Goal: Information Seeking & Learning: Learn about a topic

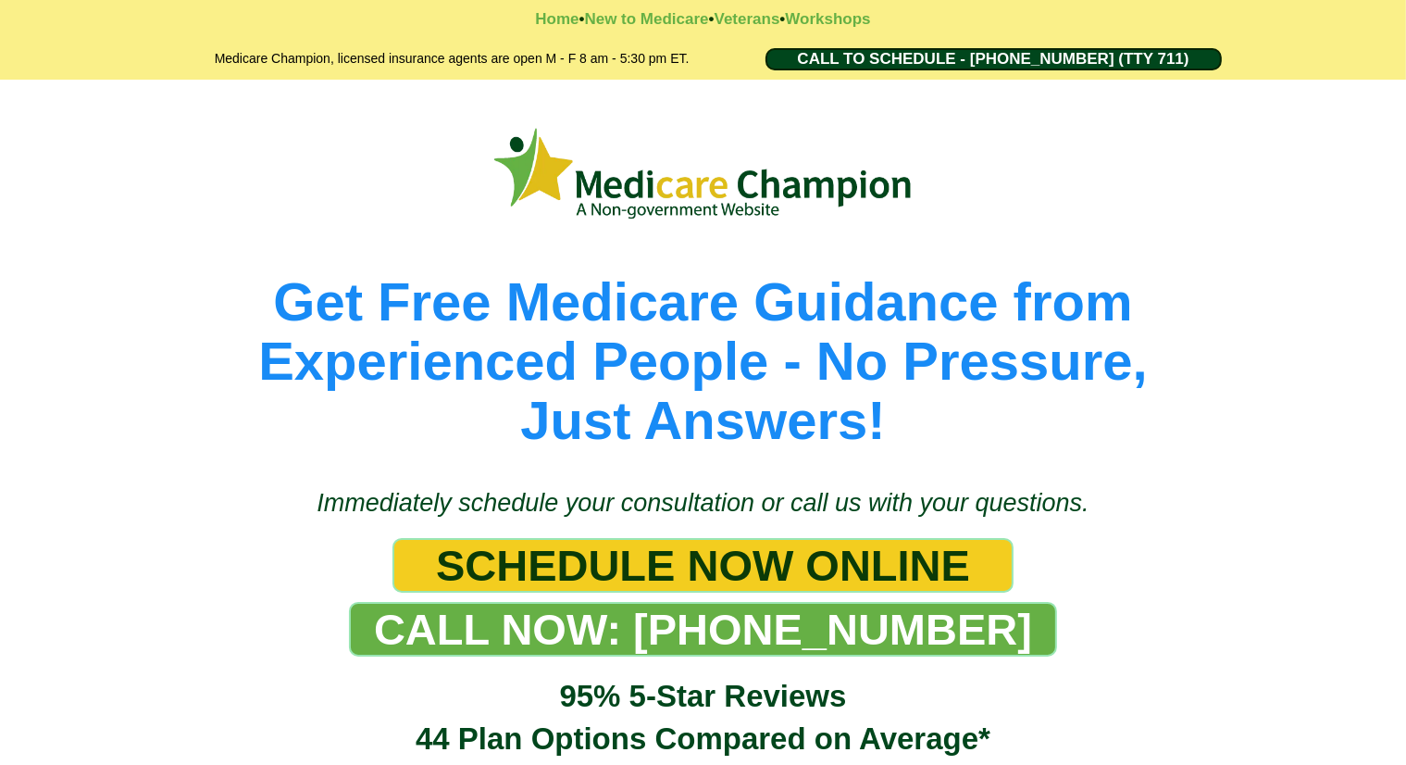
click at [162, 161] on div "Get Free Medicare Guidance from Experienced People - No Pressure, Just Answers!" at bounding box center [703, 285] width 1083 height 347
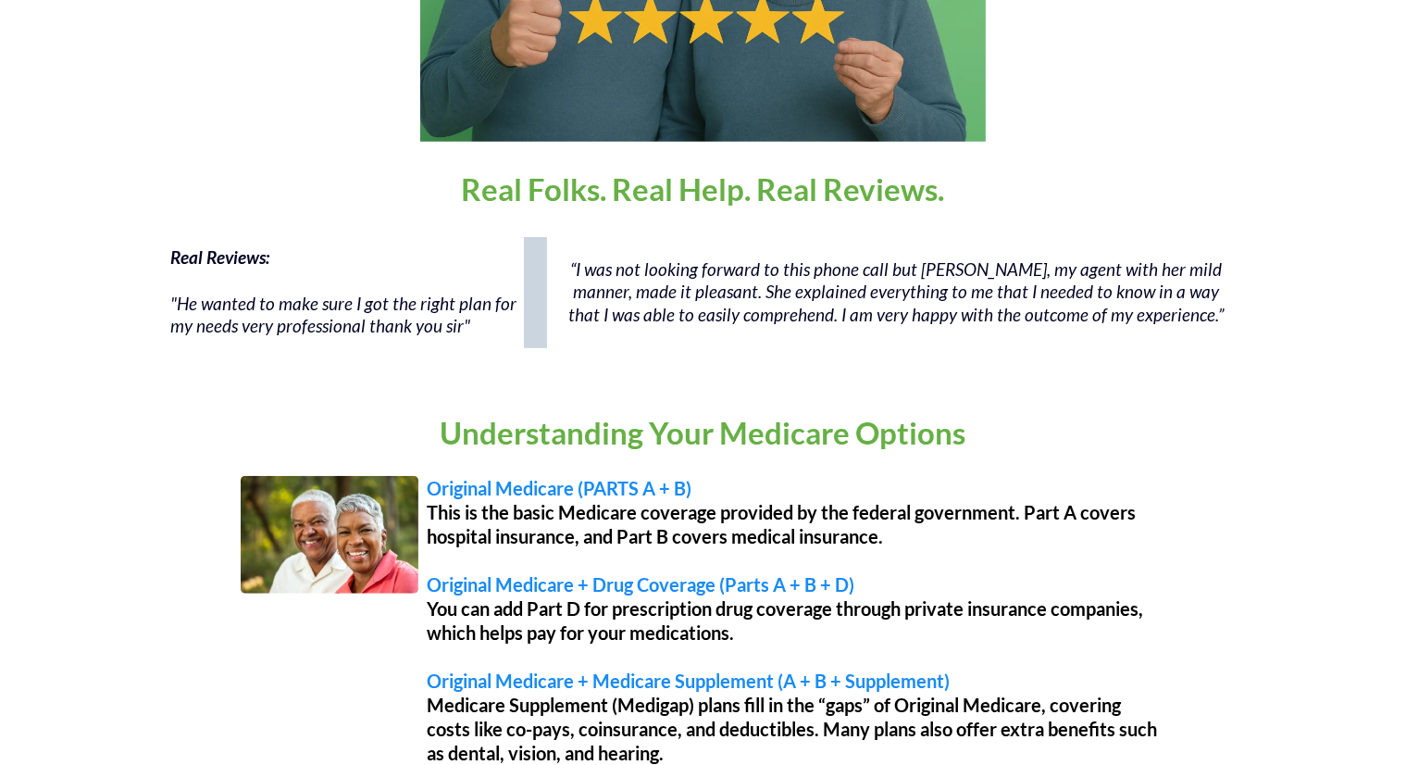
scroll to position [1252, 0]
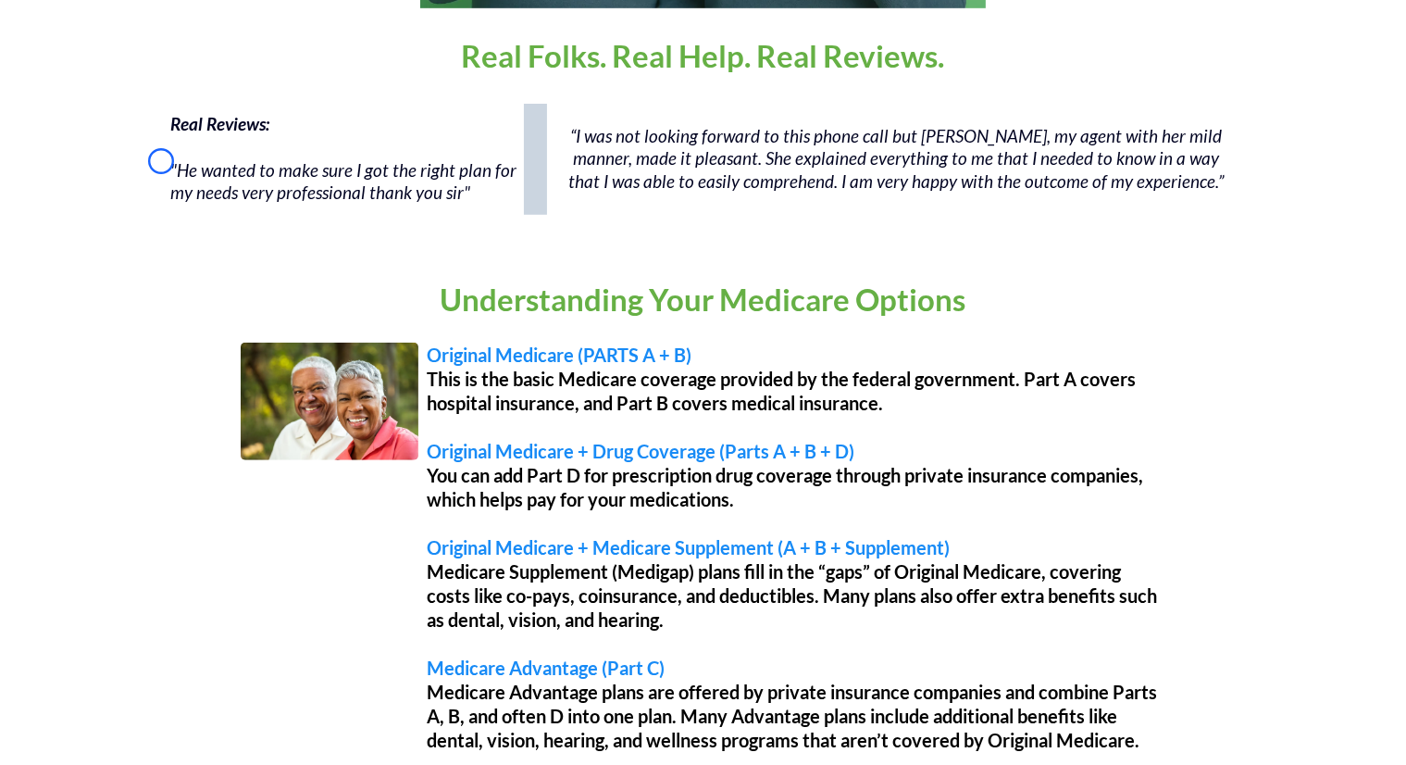
click at [162, 161] on div "Real Reviews: "He wanted to make sure I got the right plan for my needs very pr…" at bounding box center [703, 159] width 1083 height 130
click at [144, 171] on div "Real Reviews: "He wanted to make sure I got the right plan for my needs very pr…" at bounding box center [703, 168] width 1406 height 148
click at [164, 137] on div "Real Reviews: "He wanted to make sure I got the right plan for my needs very pr…" at bounding box center [703, 159] width 1083 height 130
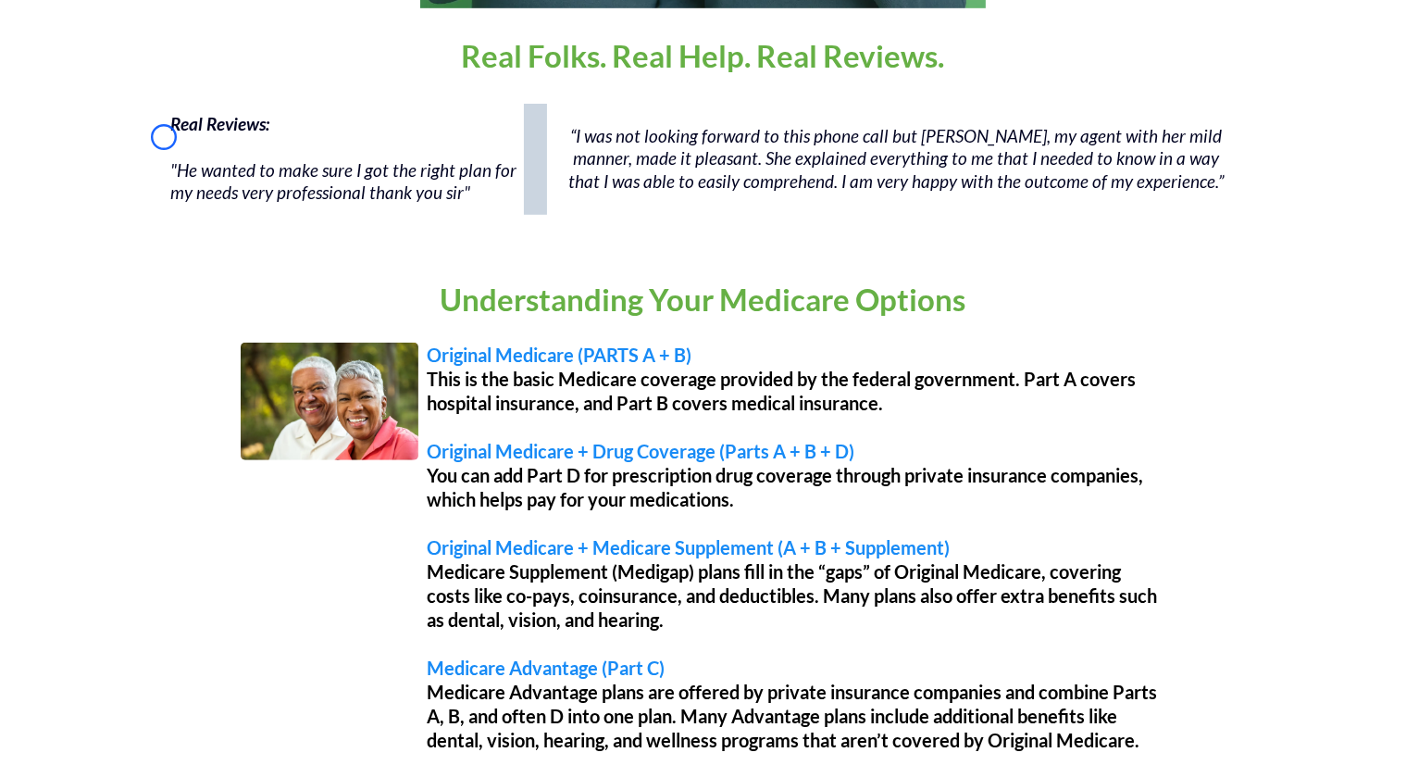
scroll to position [1916, 0]
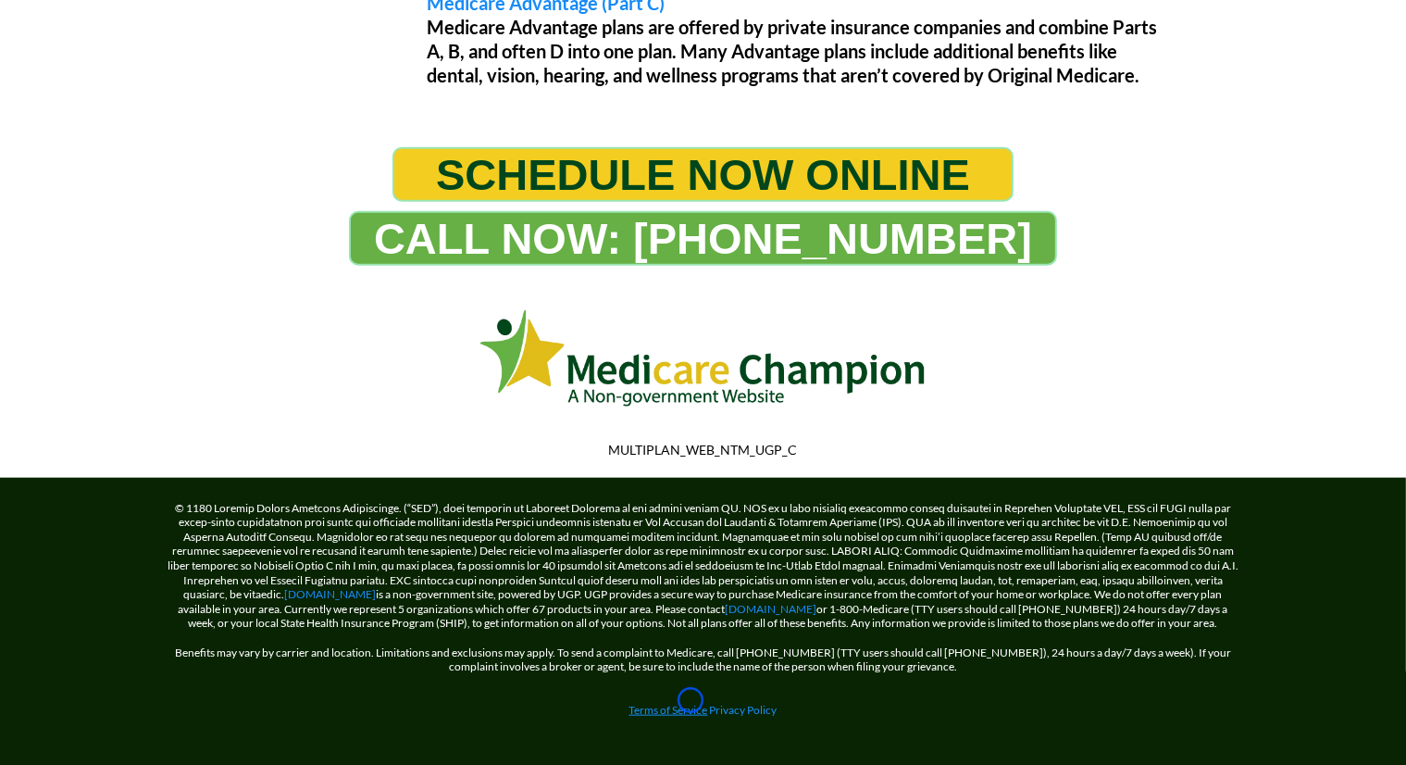
click at [691, 703] on link "Terms of Service" at bounding box center [669, 710] width 79 height 14
click at [749, 602] on link "[DOMAIN_NAME]" at bounding box center [772, 609] width 92 height 14
click at [683, 703] on link "Terms of Service" at bounding box center [669, 710] width 79 height 14
click at [661, 703] on link "Terms of Service" at bounding box center [669, 710] width 79 height 14
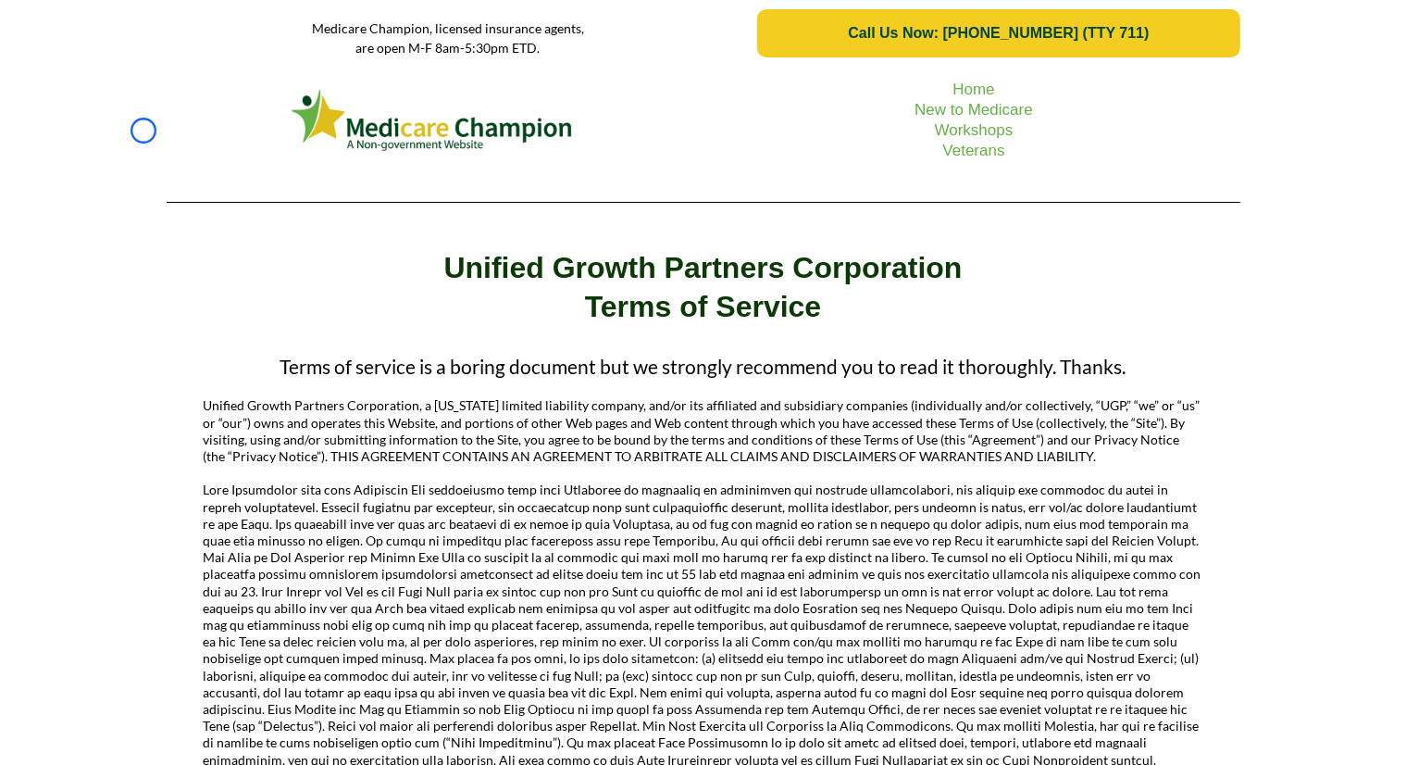
click at [143, 131] on div "Home New to Medicare Workshops Veterans" at bounding box center [703, 142] width 1406 height 150
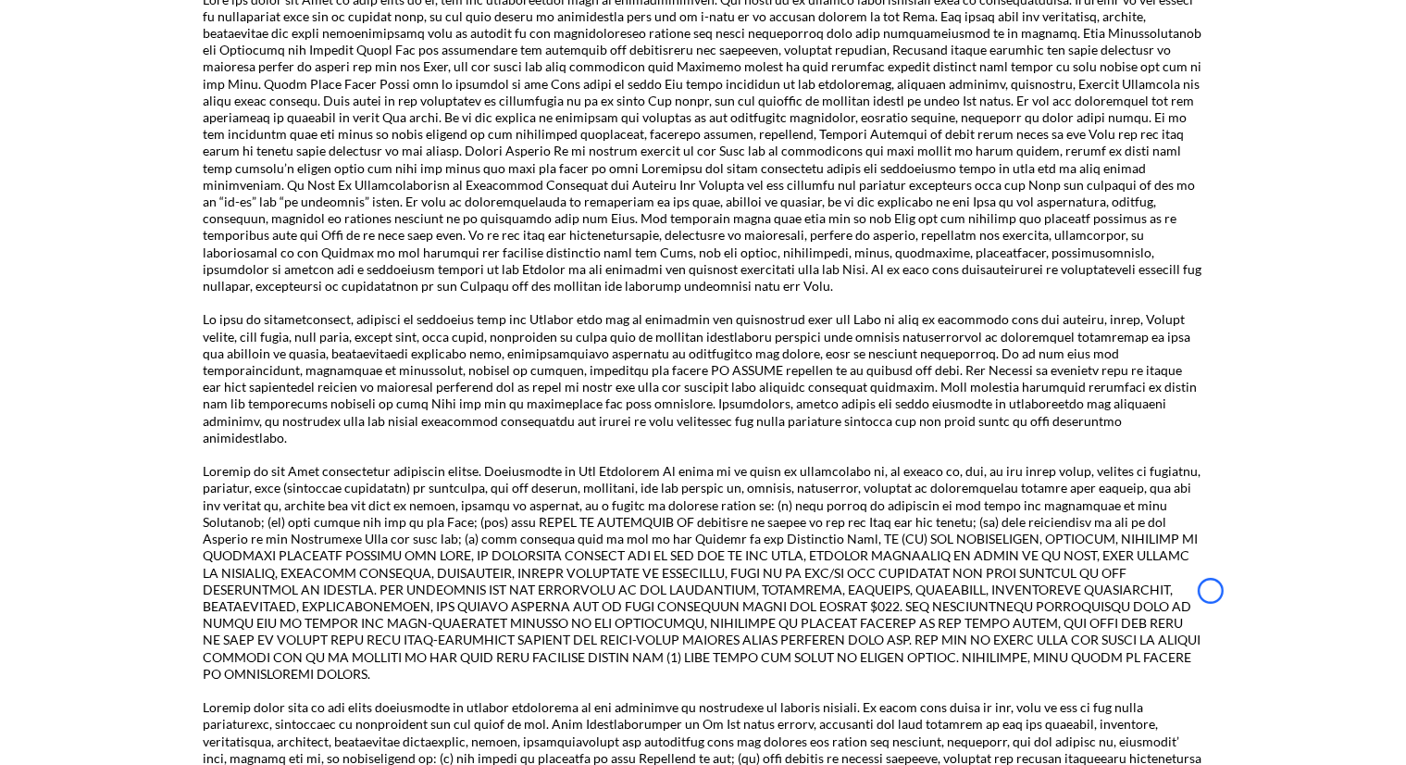
scroll to position [2670, 0]
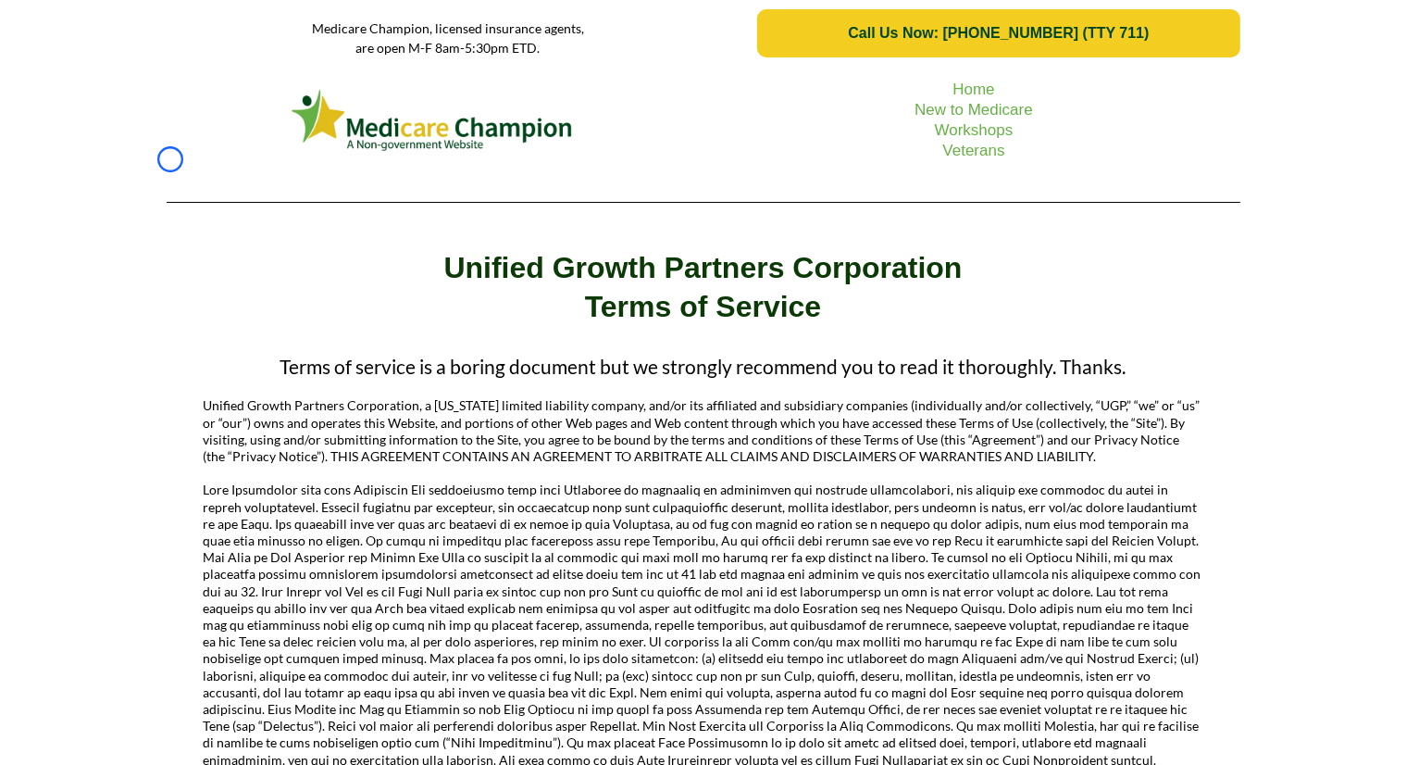
click at [170, 159] on div at bounding box center [433, 120] width 532 height 89
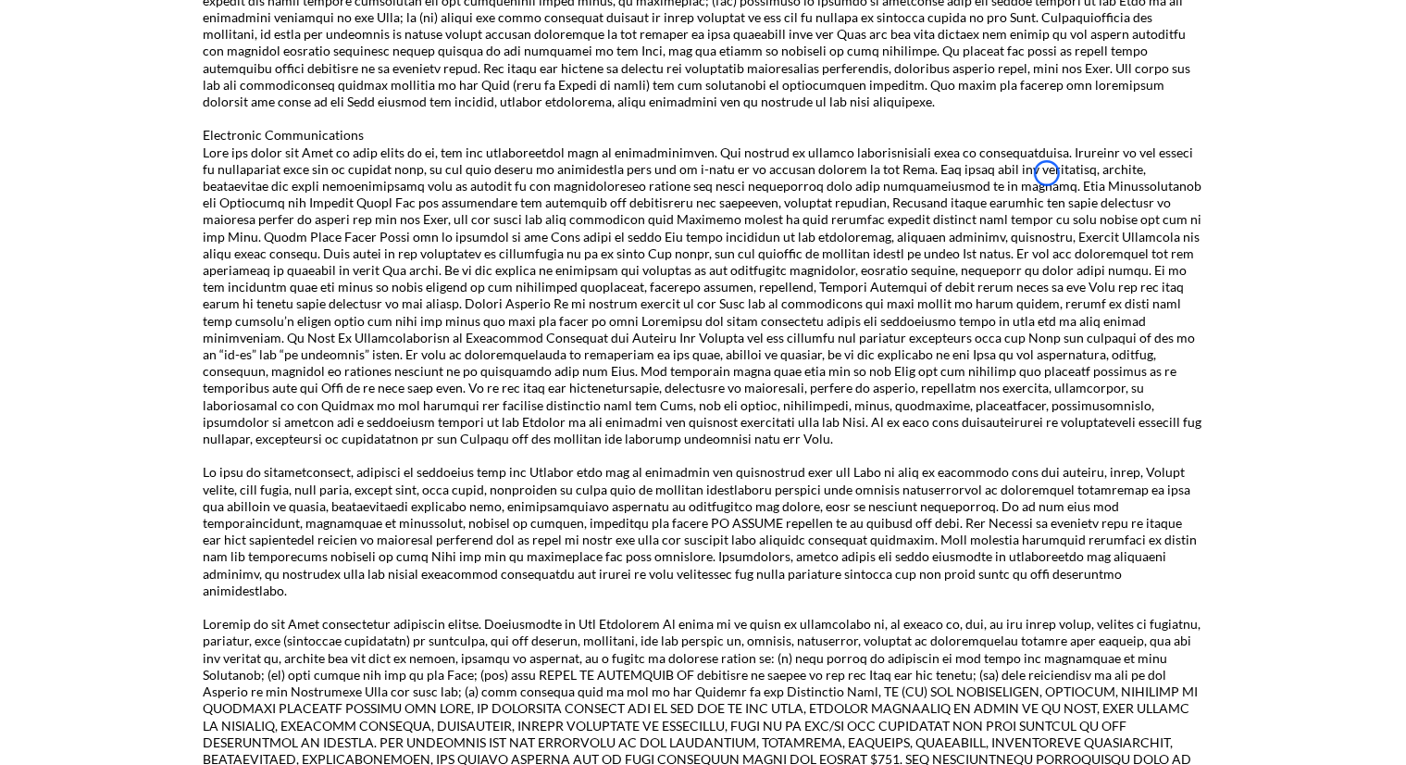
scroll to position [2585, 0]
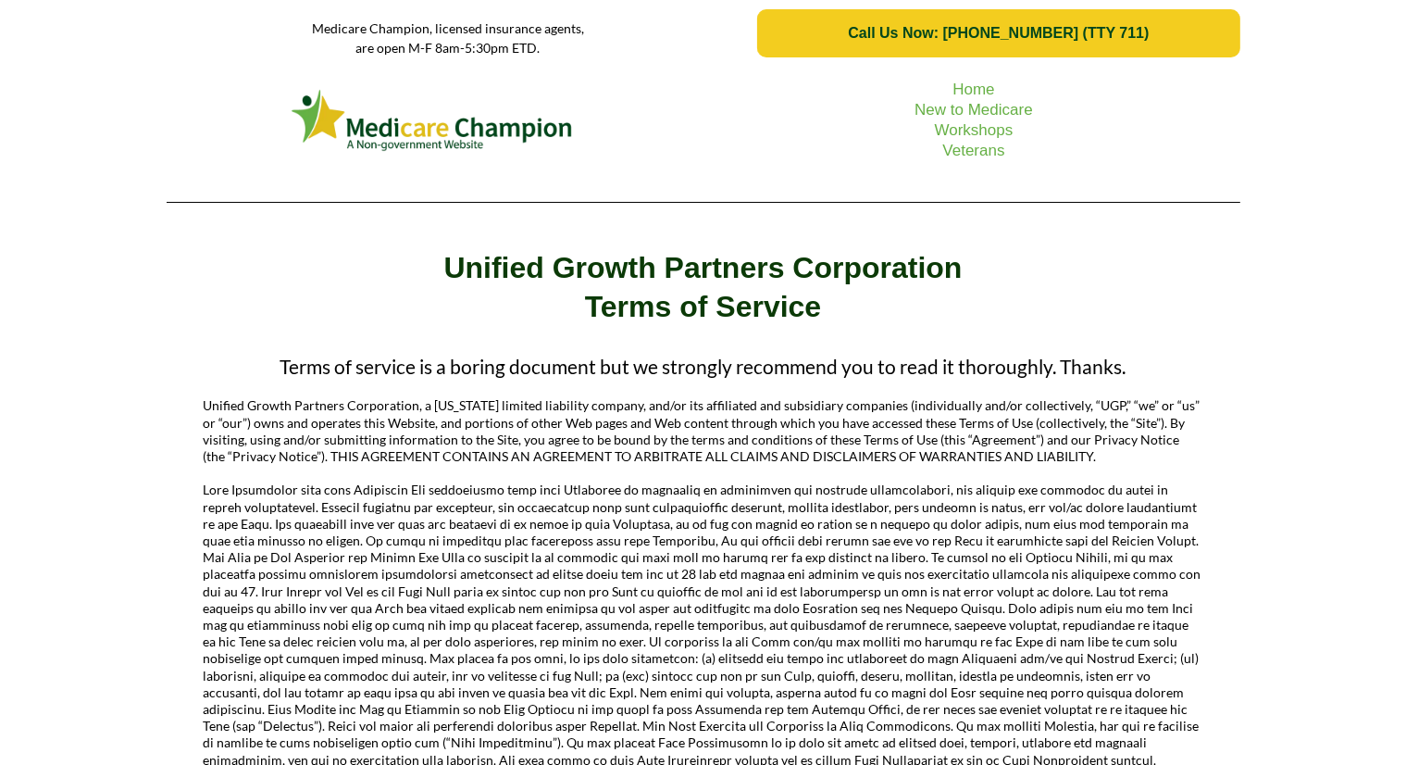
click at [102, 139] on div "Home New to Medicare Workshops Veterans" at bounding box center [703, 142] width 1406 height 150
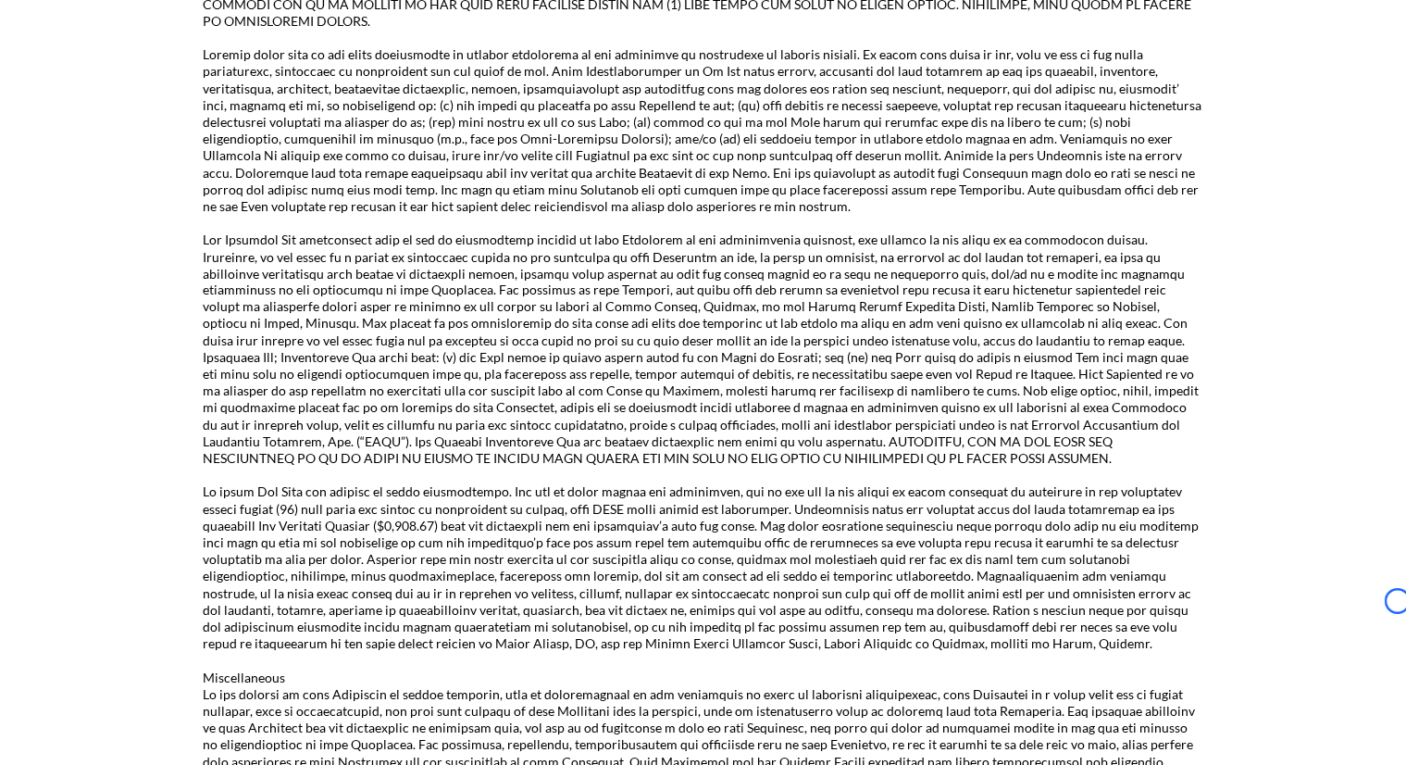
scroll to position [3333, 0]
